Goal: Task Accomplishment & Management: Manage account settings

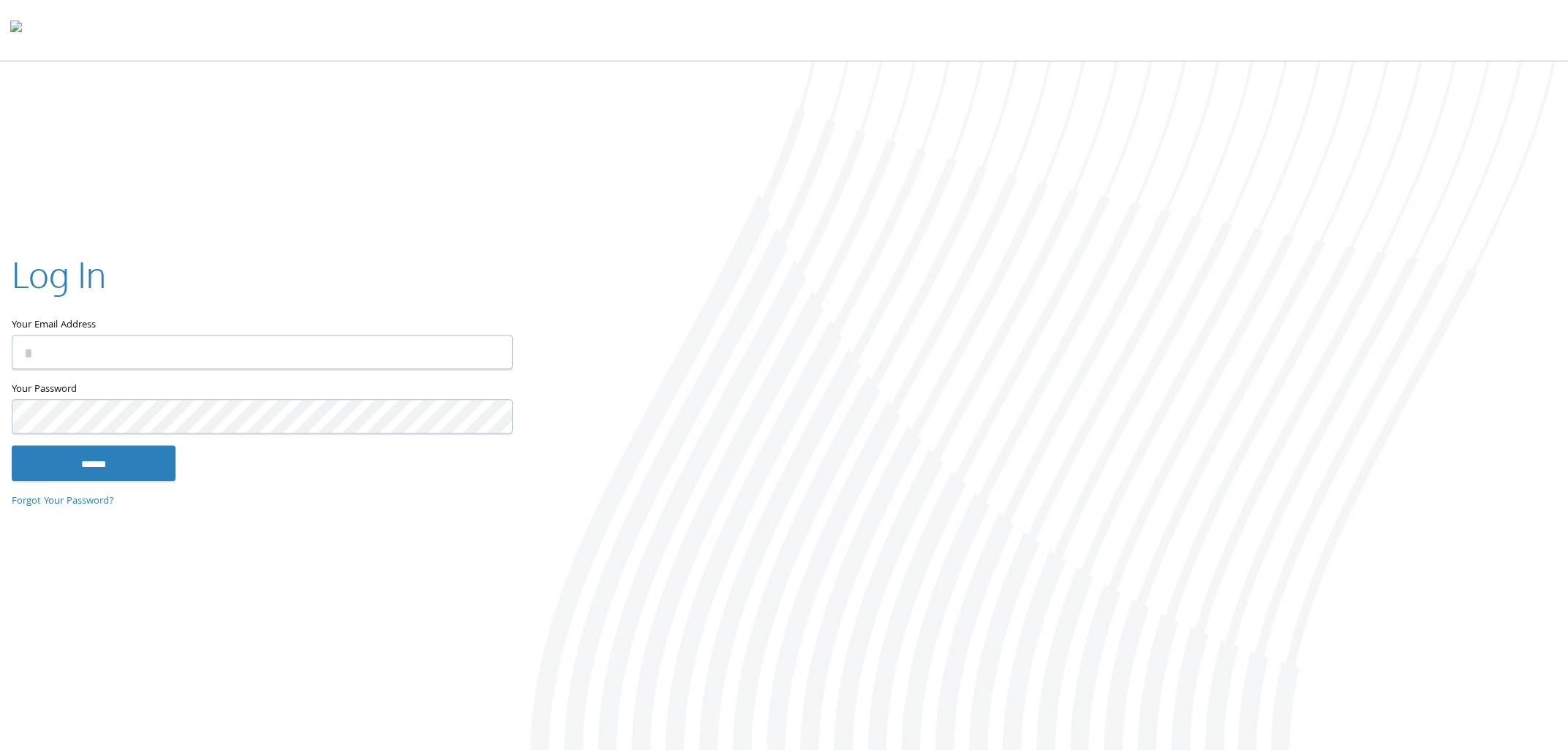
click at [238, 351] on input "Your Email Address" at bounding box center [262, 353] width 501 height 34
type input "**********"
click at [11, 446] on input "******" at bounding box center [93, 463] width 164 height 35
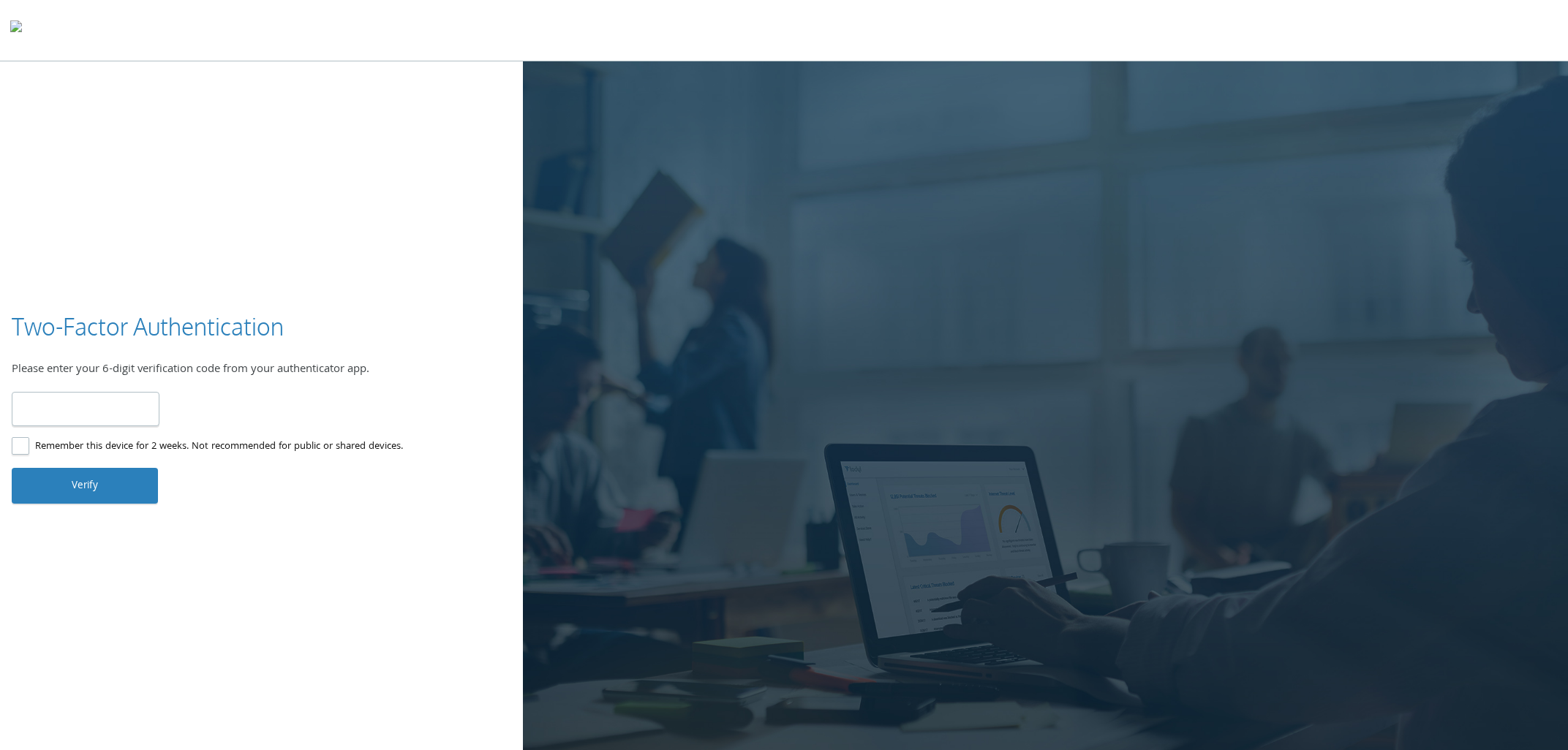
type input "******"
